Goal: Find specific page/section: Find specific page/section

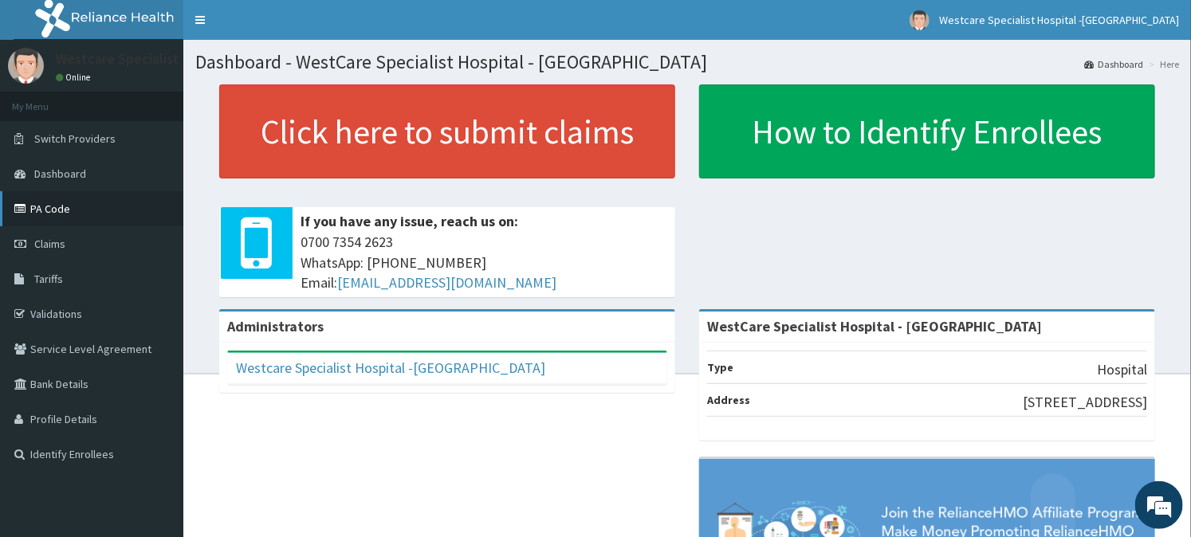
click at [69, 201] on link "PA Code" at bounding box center [91, 208] width 183 height 35
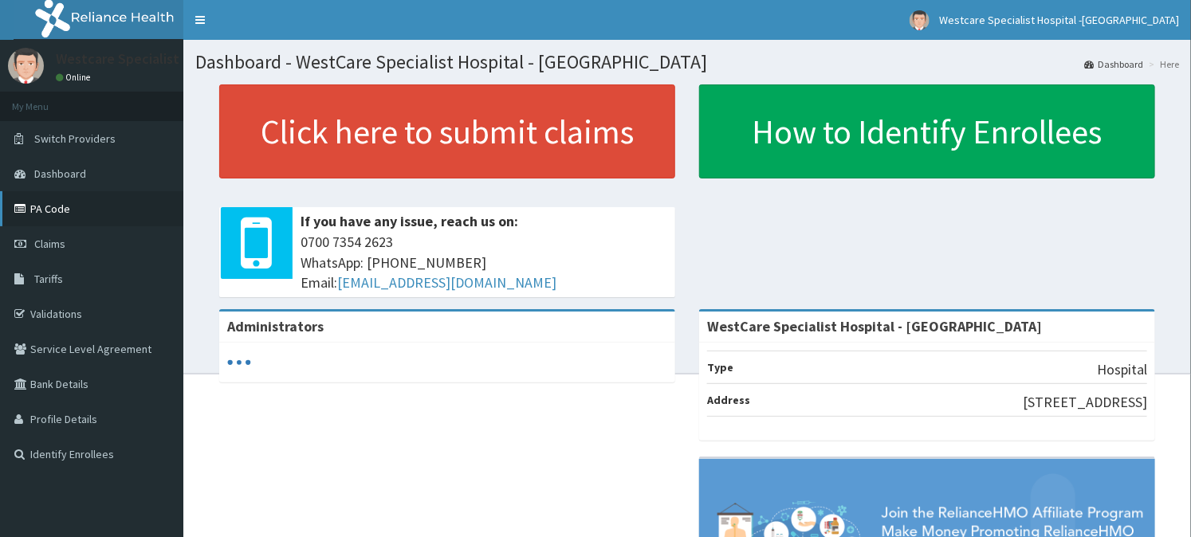
click at [70, 206] on link "PA Code" at bounding box center [91, 208] width 183 height 35
